Goal: Task Accomplishment & Management: Manage account settings

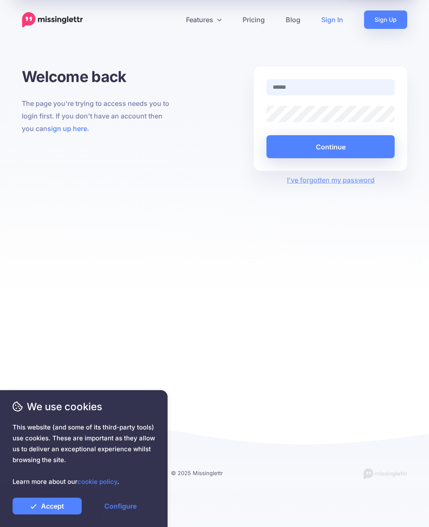
type input "**********"
click at [340, 142] on button "Continue" at bounding box center [330, 146] width 128 height 23
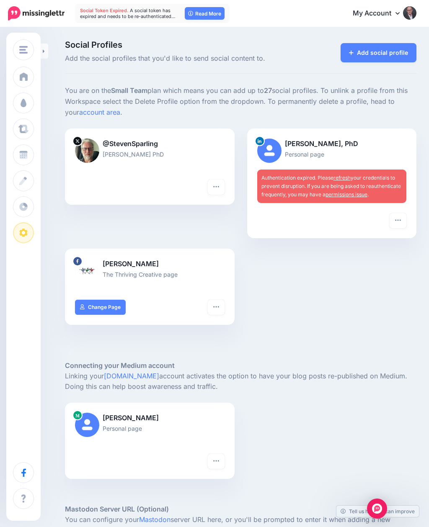
click at [344, 176] on link "refresh" at bounding box center [341, 178] width 17 height 6
